Goal: Information Seeking & Learning: Check status

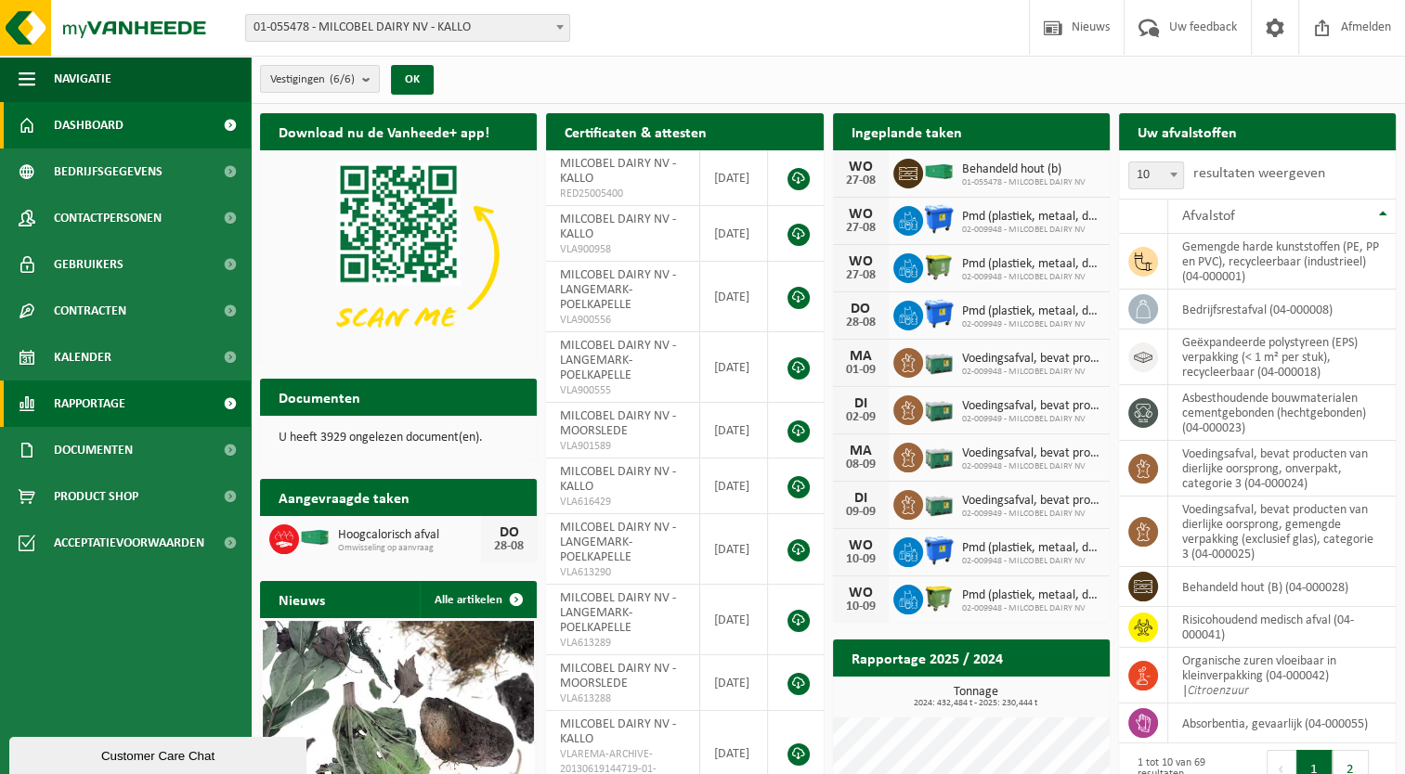
click at [78, 392] on span "Rapportage" at bounding box center [90, 404] width 72 height 46
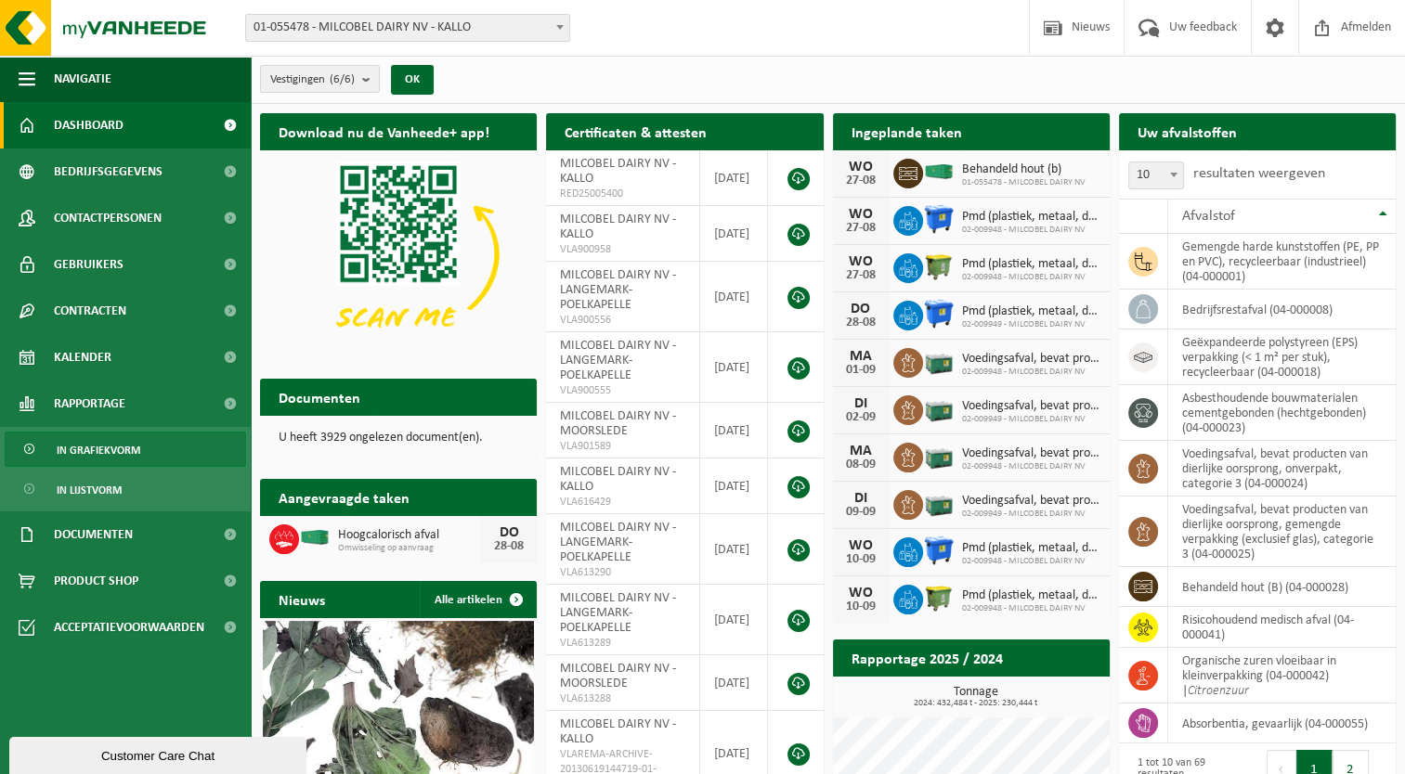
click at [108, 450] on span "In grafiekvorm" at bounding box center [99, 450] width 84 height 35
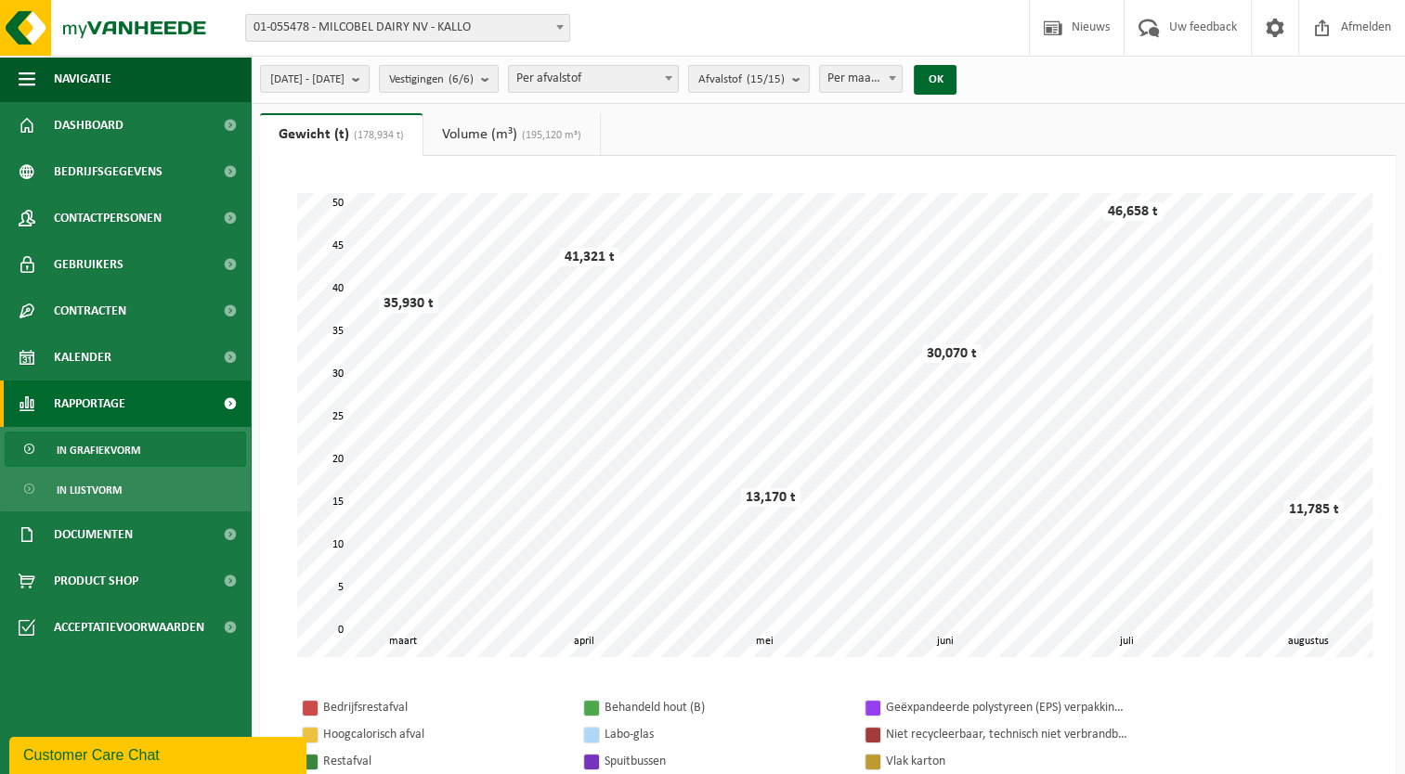
click at [417, 35] on span "01-055478 - MILCOBEL DAIRY NV - KALLO" at bounding box center [407, 28] width 323 height 26
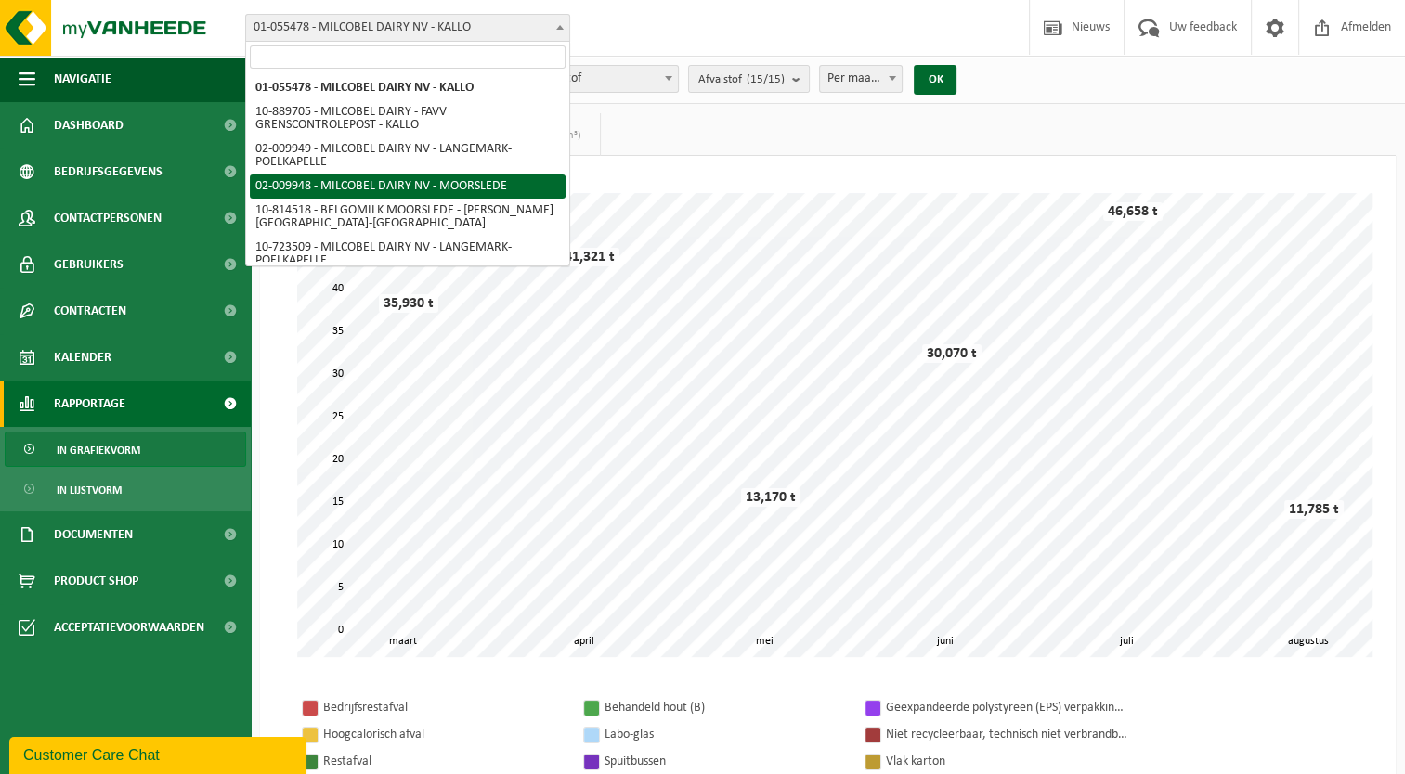
select select "1949"
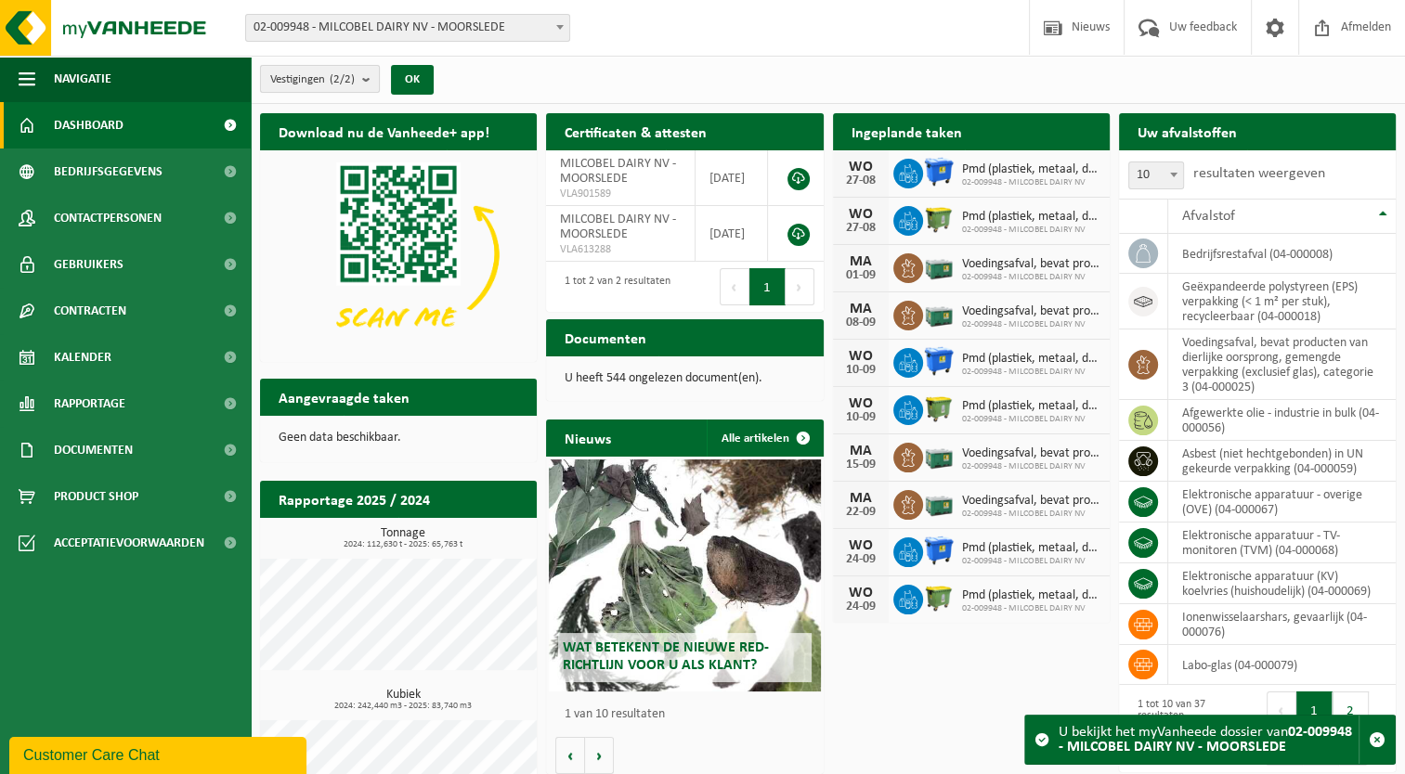
click at [366, 80] on b "submit" at bounding box center [370, 79] width 17 height 26
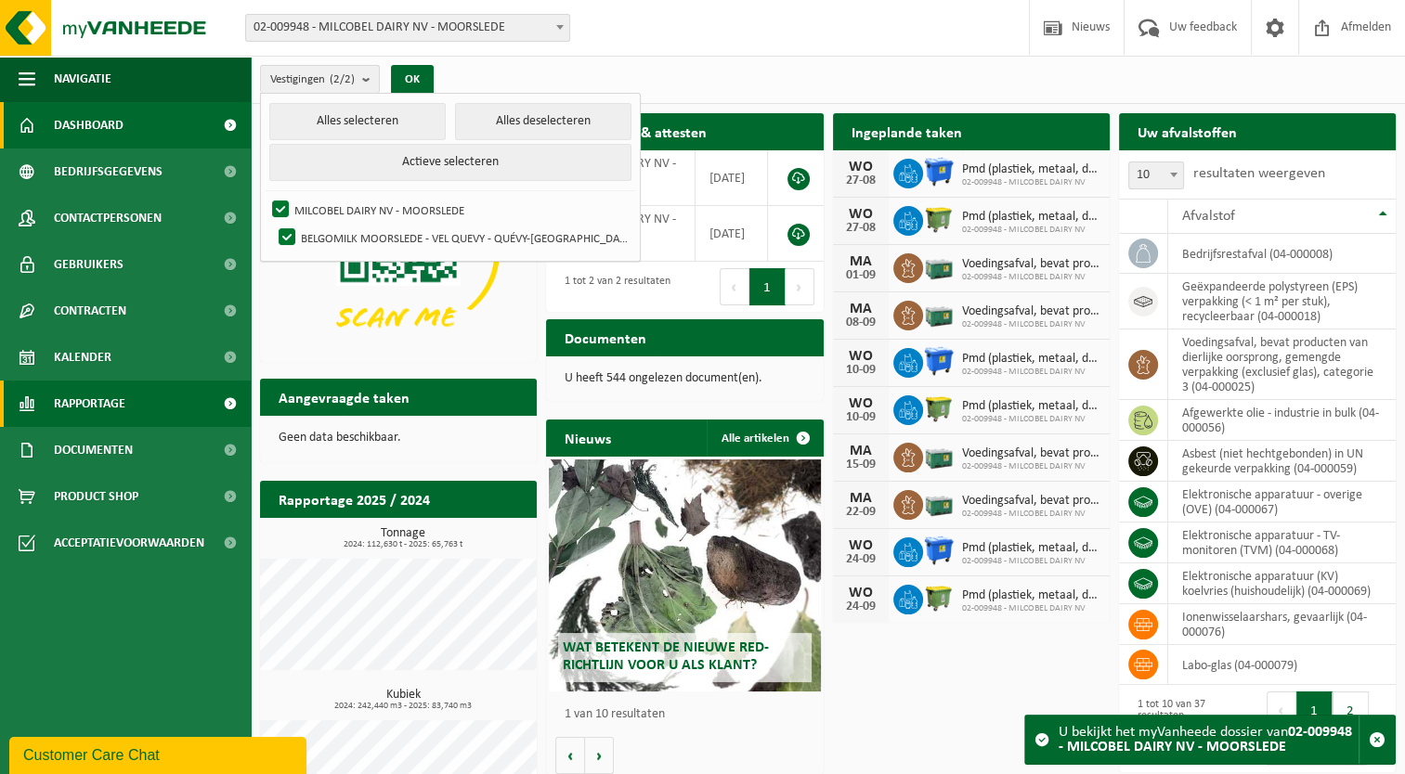
click at [97, 397] on span "Rapportage" at bounding box center [90, 404] width 72 height 46
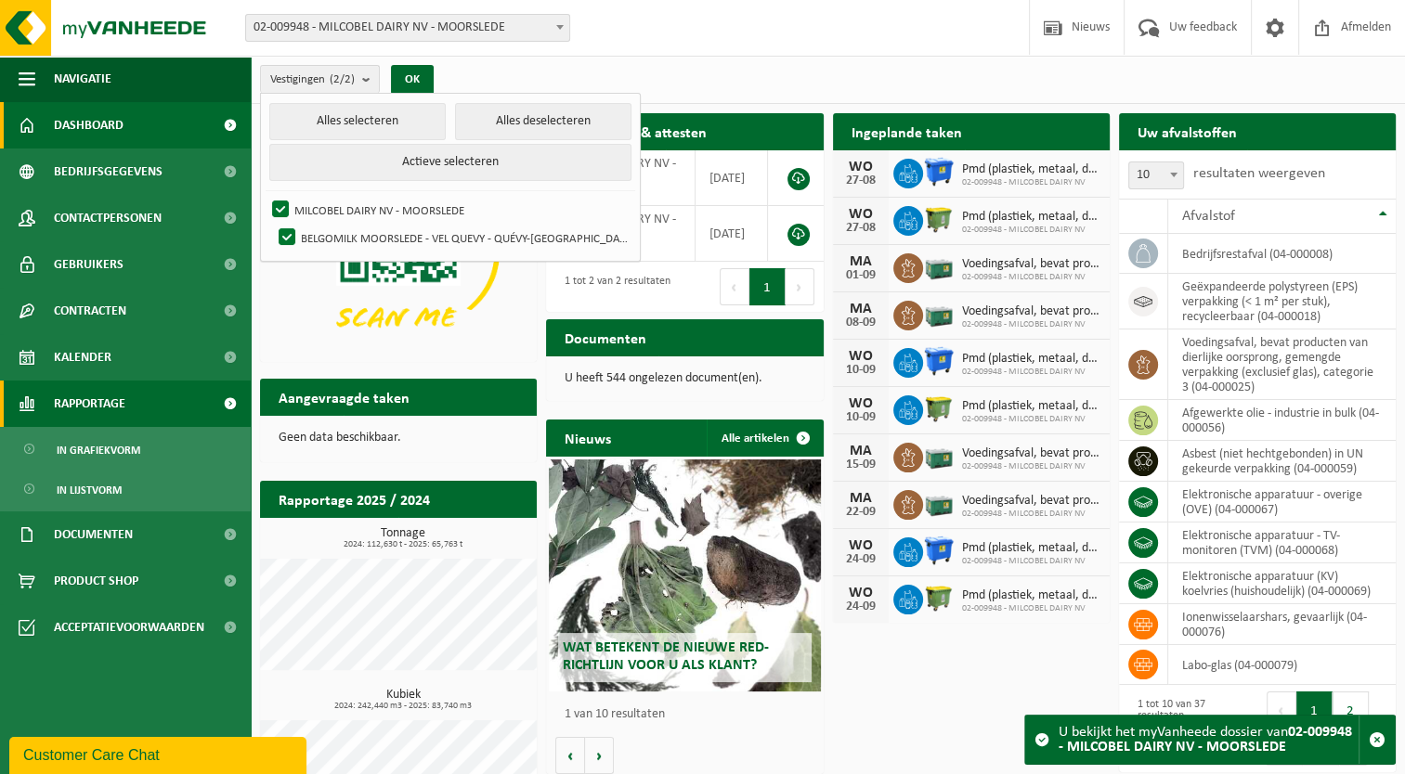
click at [97, 397] on span "Rapportage" at bounding box center [90, 404] width 72 height 46
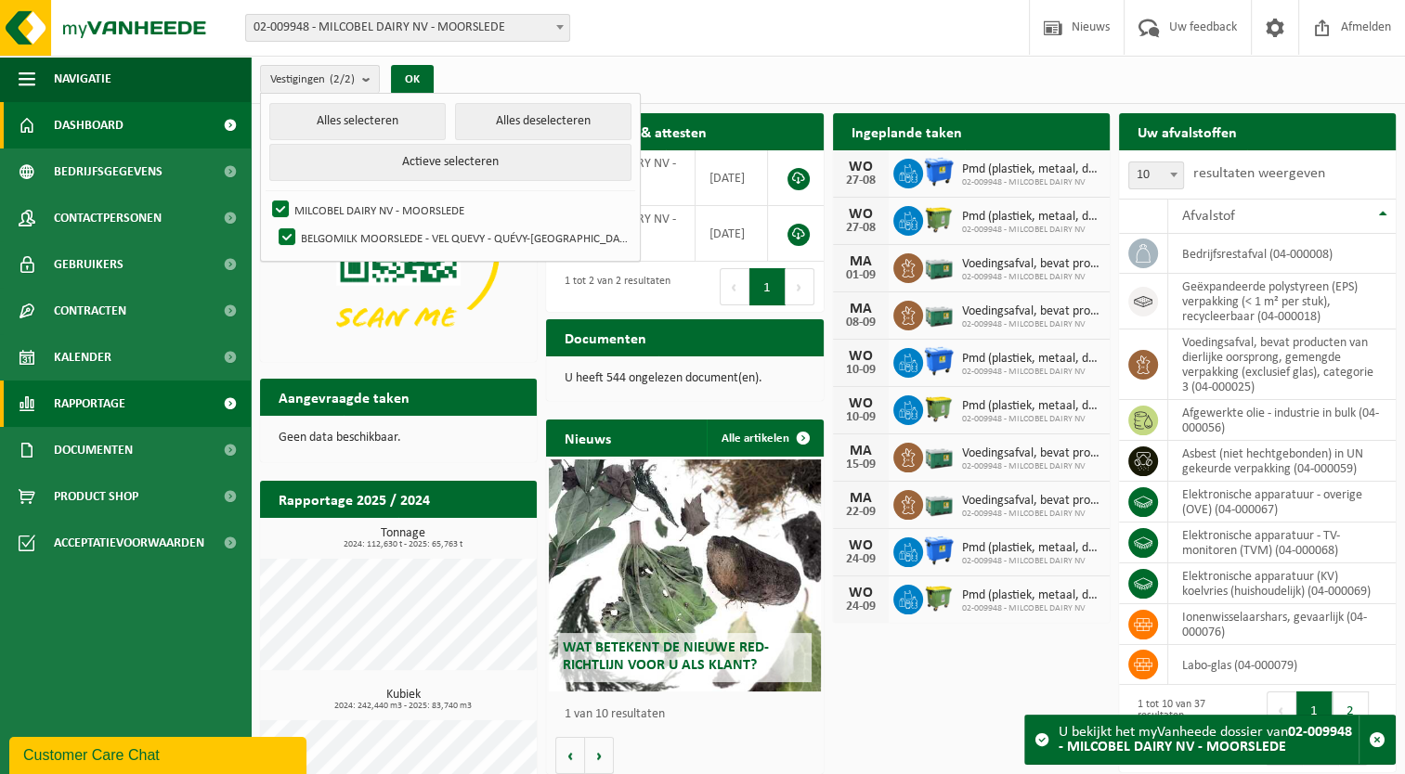
click at [96, 414] on span "Rapportage" at bounding box center [90, 404] width 72 height 46
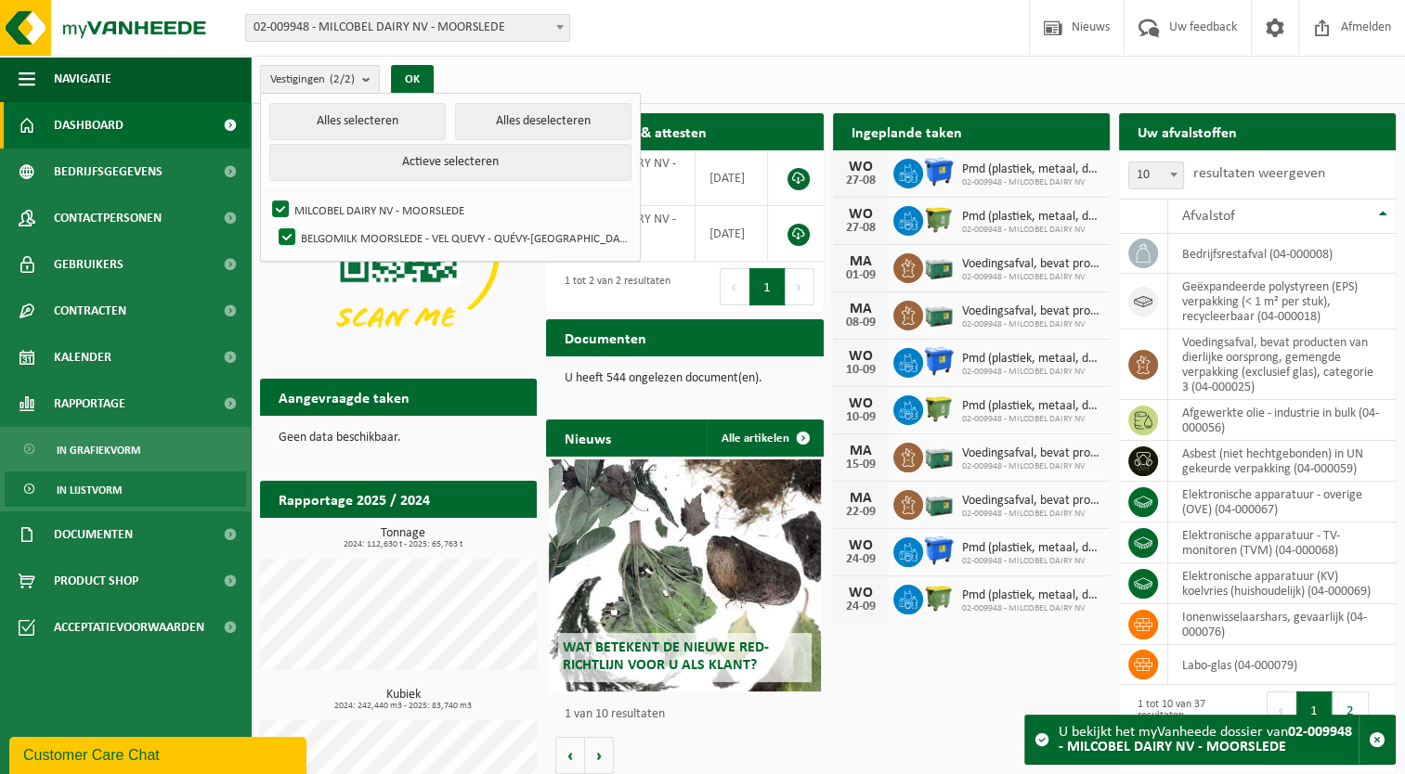
click at [82, 485] on span "In lijstvorm" at bounding box center [89, 490] width 65 height 35
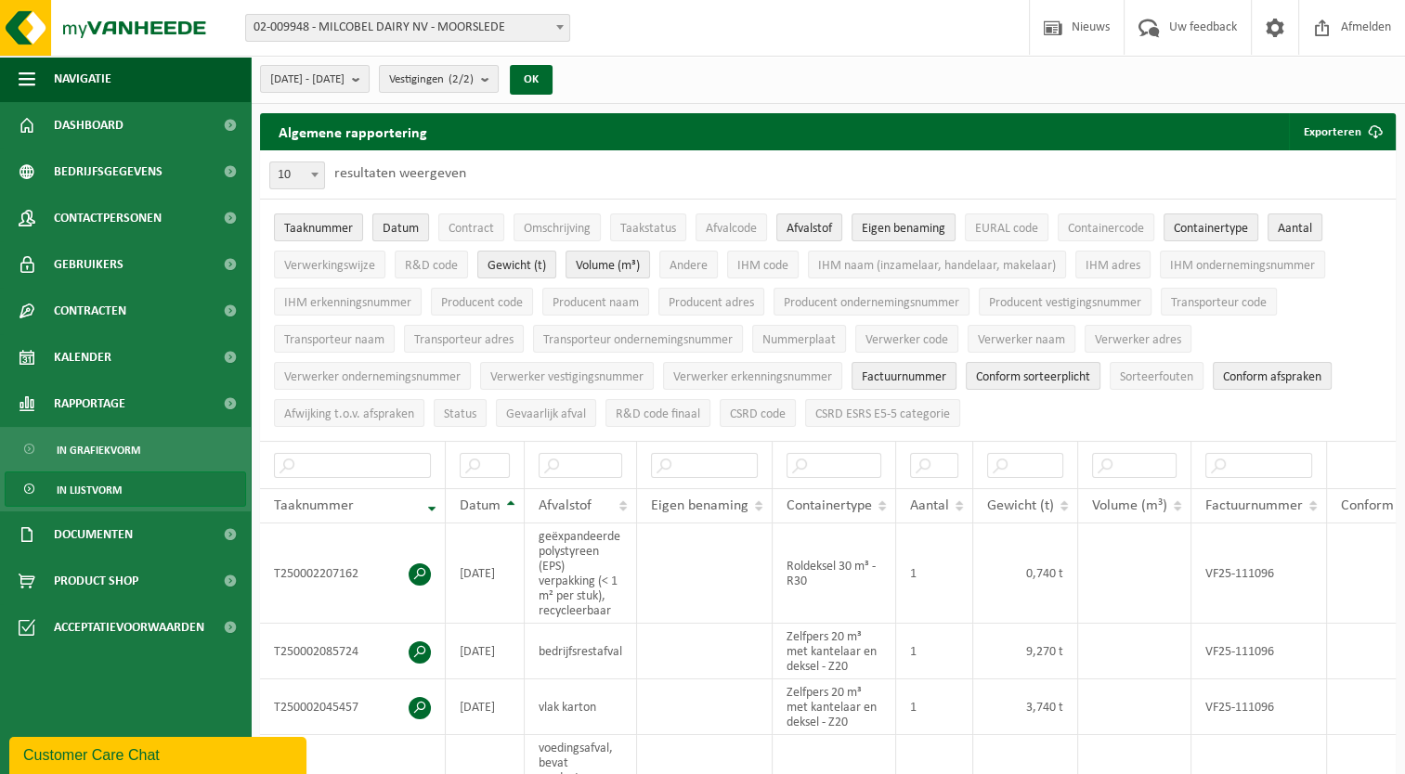
click at [415, 225] on span "Datum" at bounding box center [401, 229] width 36 height 14
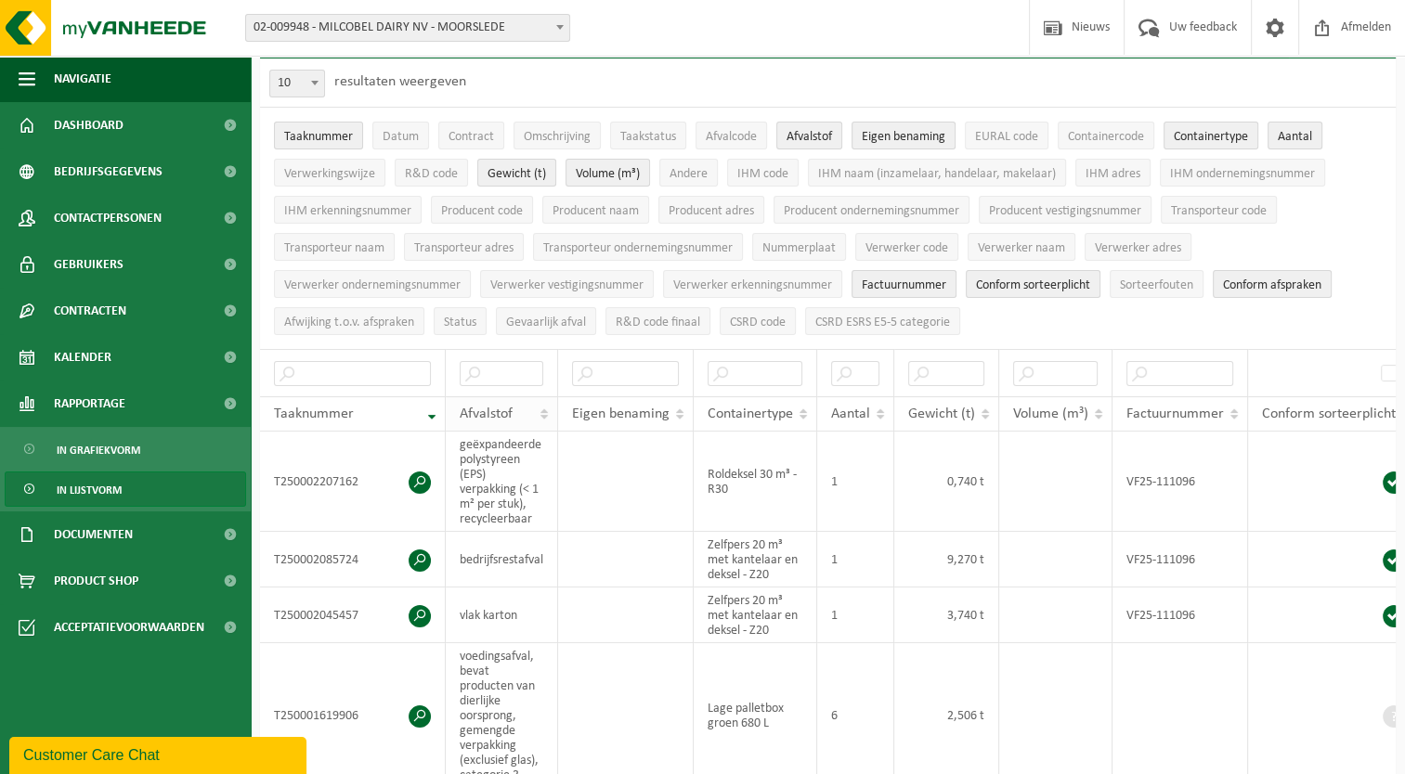
scroll to position [93, 0]
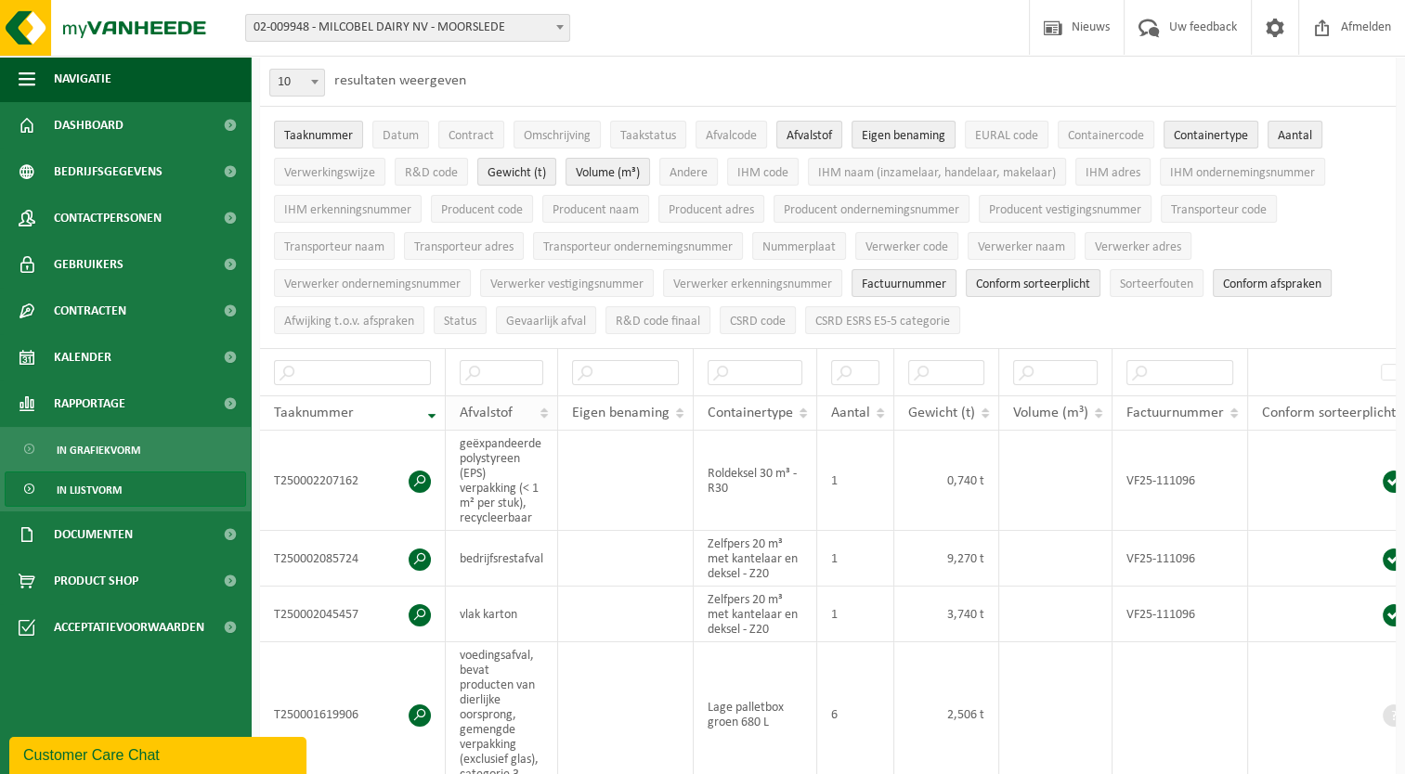
click at [542, 415] on th "Afvalstof" at bounding box center [502, 413] width 112 height 35
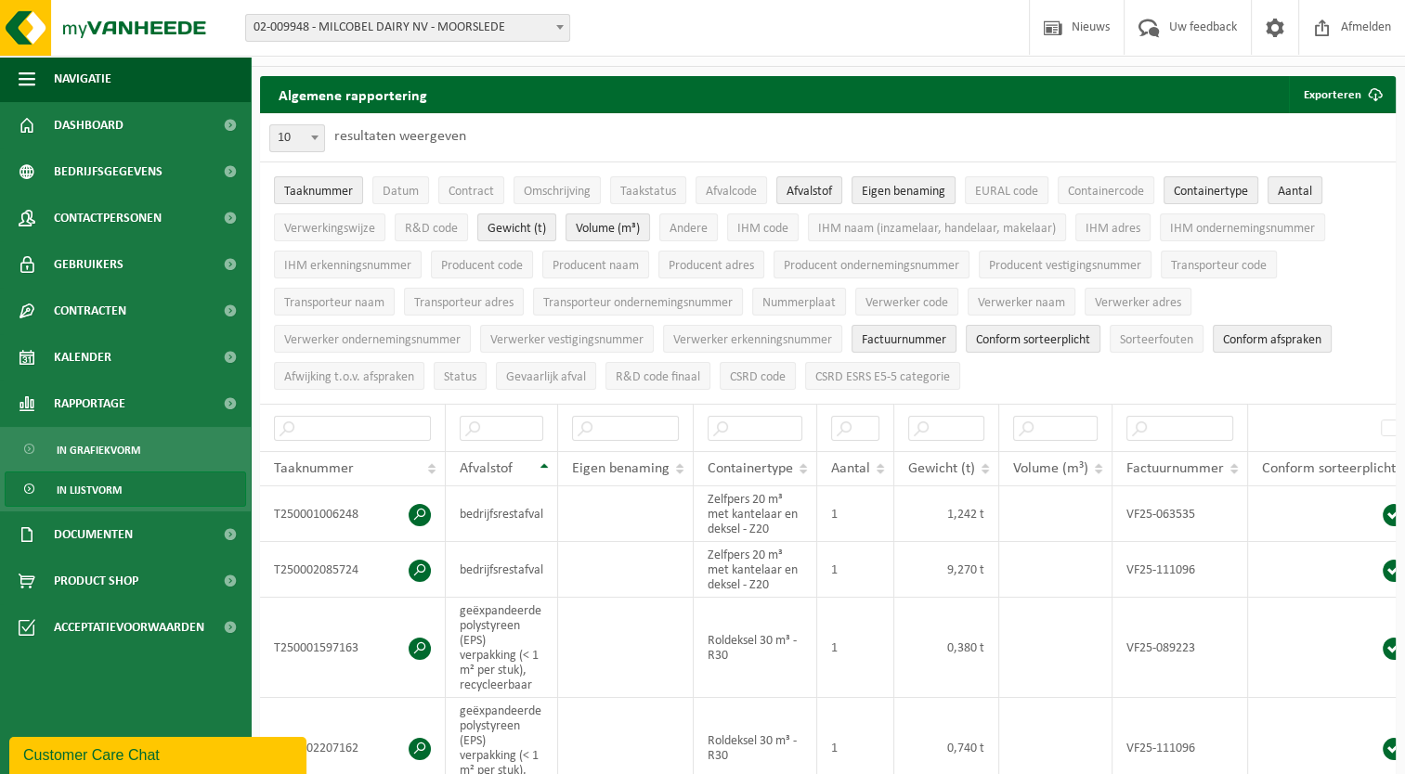
scroll to position [0, 0]
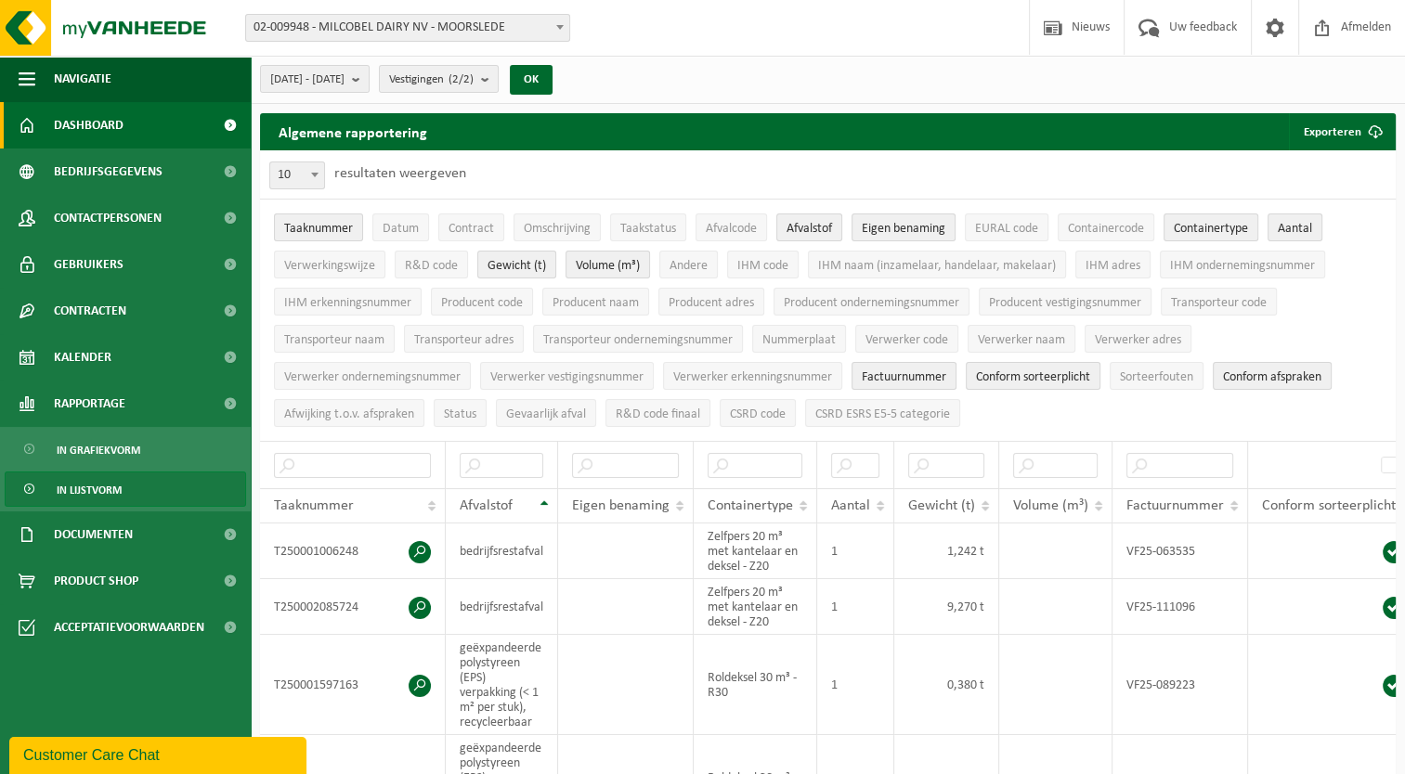
click at [137, 124] on link "Dashboard" at bounding box center [125, 125] width 251 height 46
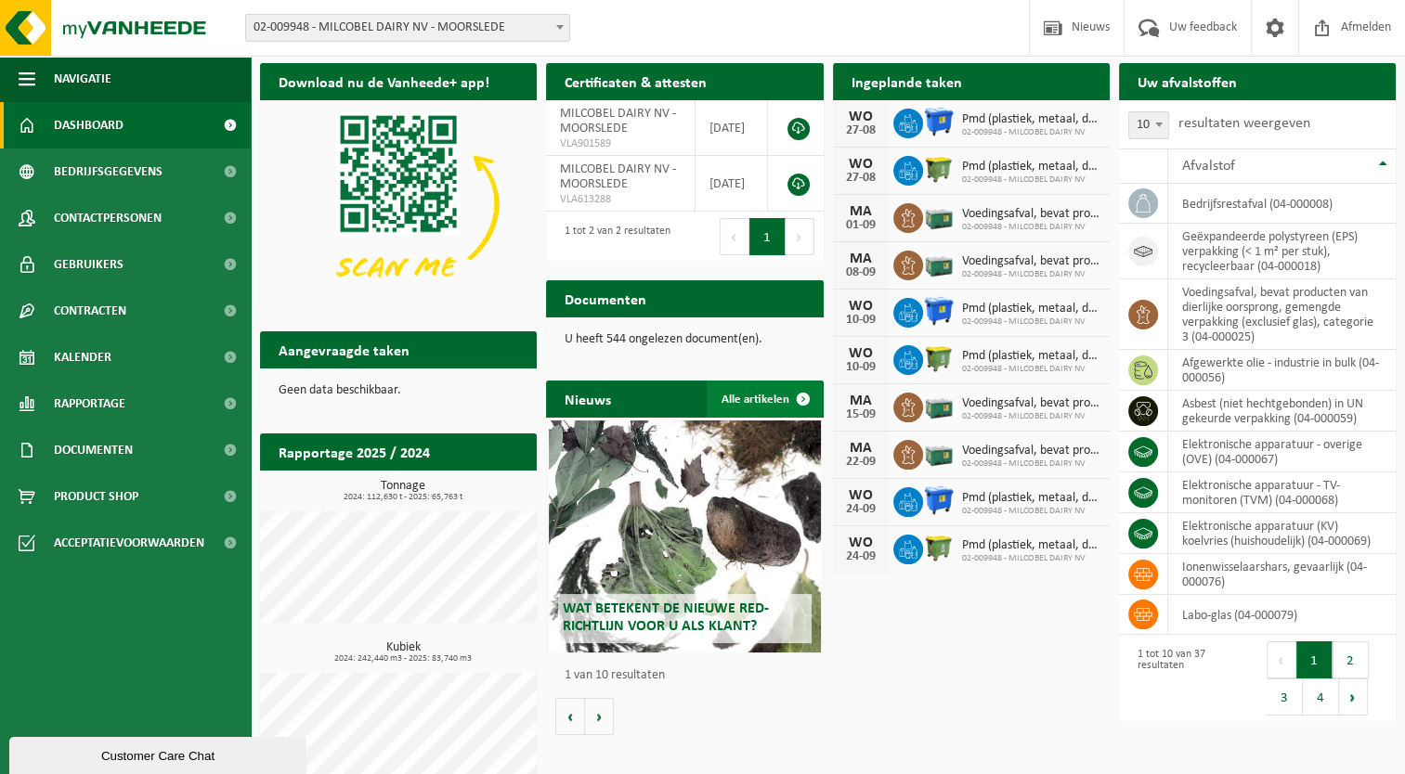
scroll to position [78, 0]
